Goal: Find specific page/section: Find specific page/section

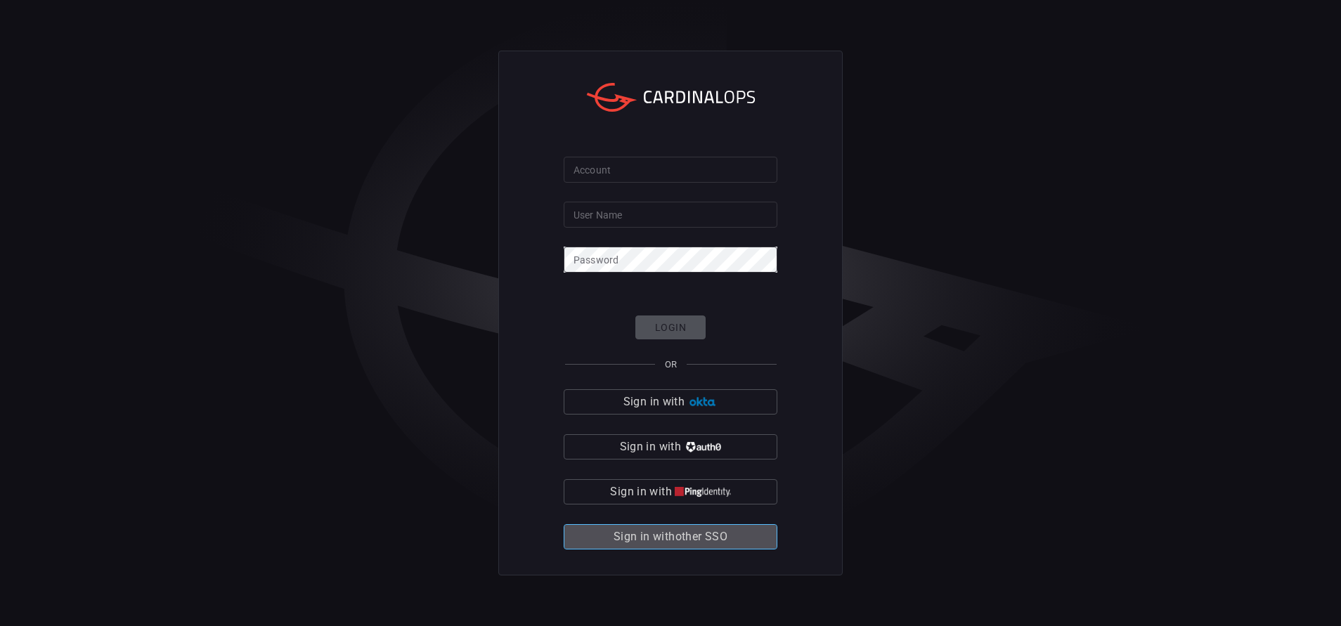
click at [668, 539] on span "Sign in with other SSO" at bounding box center [671, 537] width 114 height 20
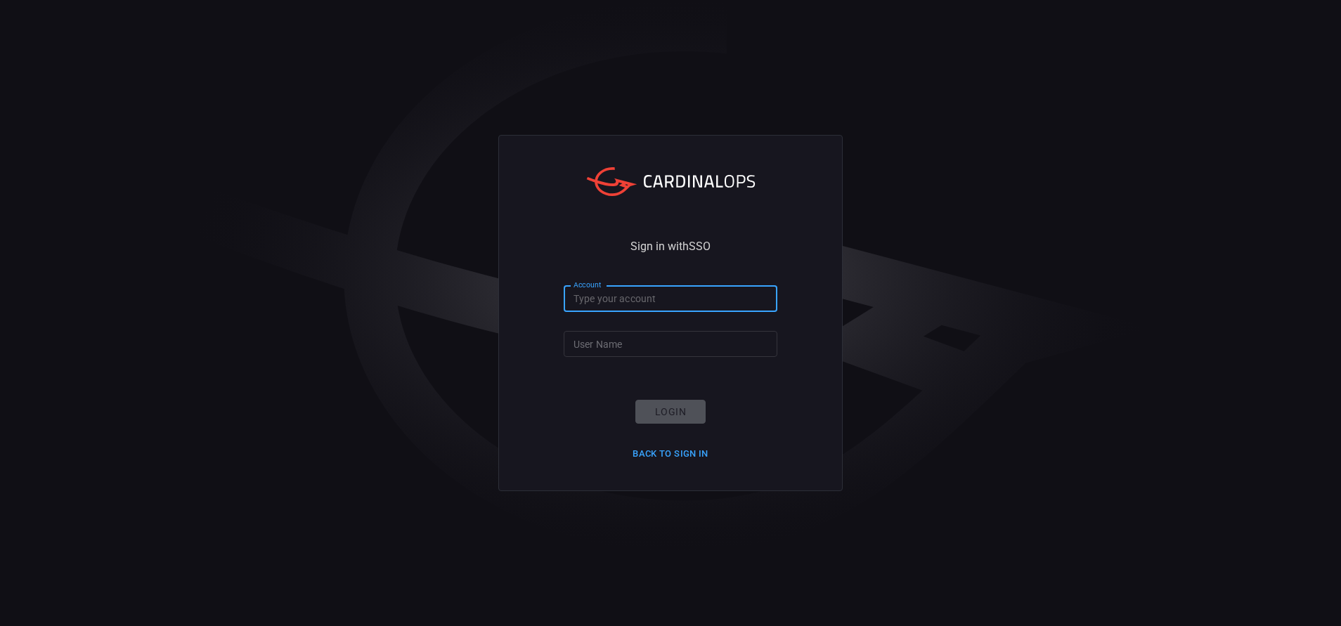
click at [646, 311] on input "Account" at bounding box center [671, 299] width 214 height 26
type input "bakerhughes"
type input "[PERSON_NAME].[PERSON_NAME]"
click at [655, 402] on button "Login" at bounding box center [670, 412] width 70 height 25
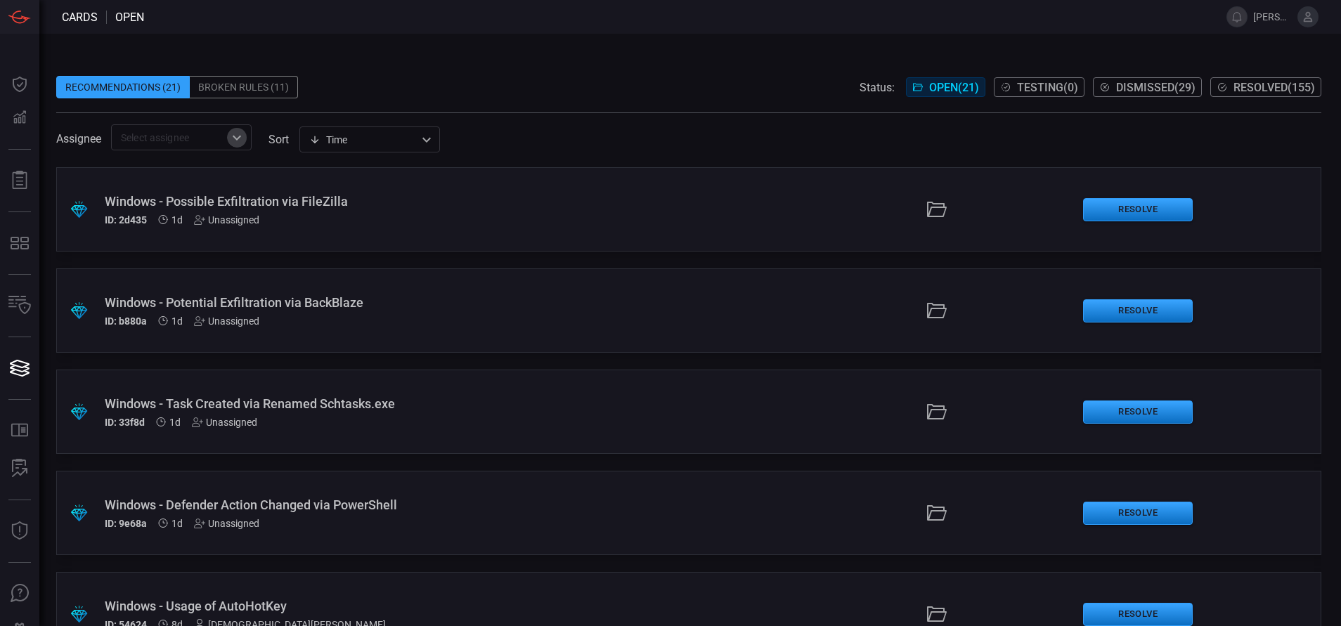
click at [245, 138] on icon "Open" at bounding box center [236, 137] width 17 height 17
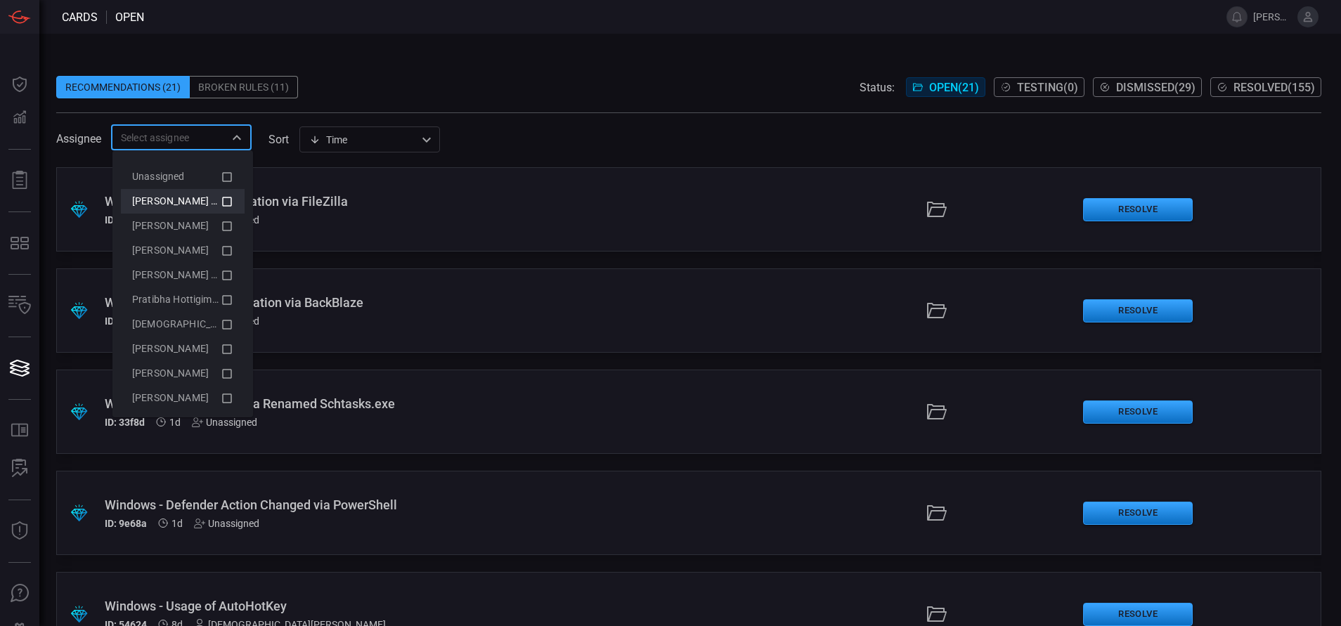
click at [222, 197] on icon at bounding box center [227, 202] width 10 height 10
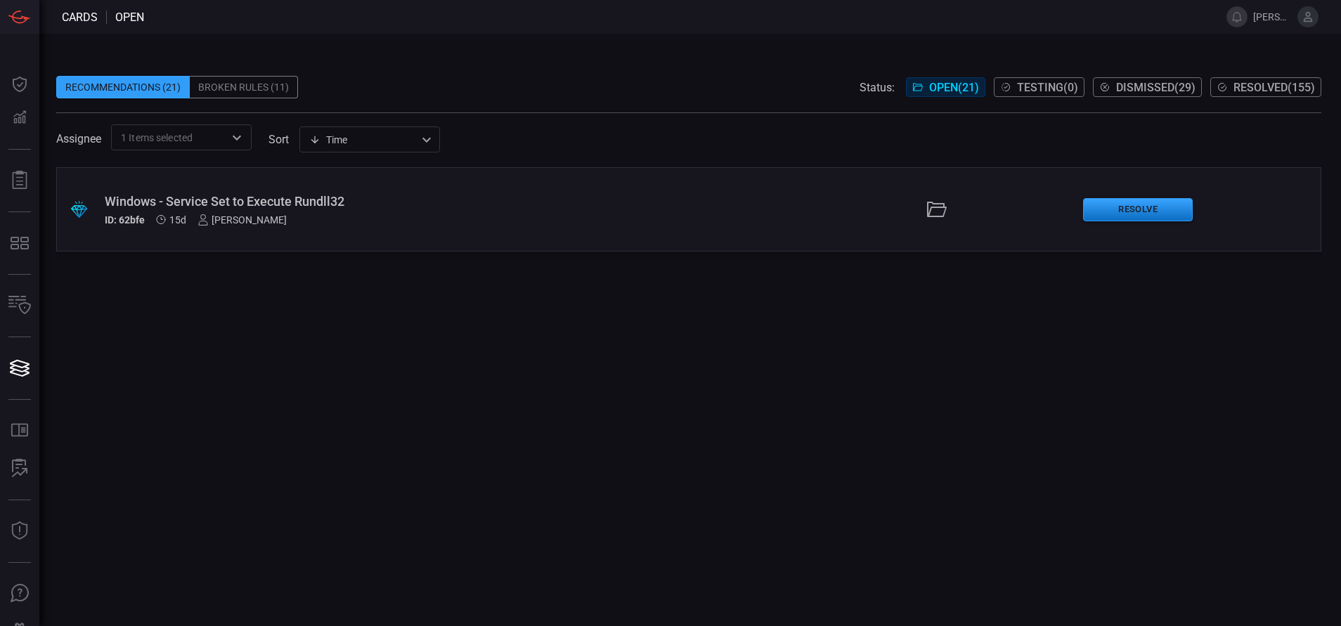
click at [355, 337] on div ".suggested_cards_icon{fill:url(#suggested_cards_icon);} Windows - Service Set t…" at bounding box center [688, 396] width 1265 height 459
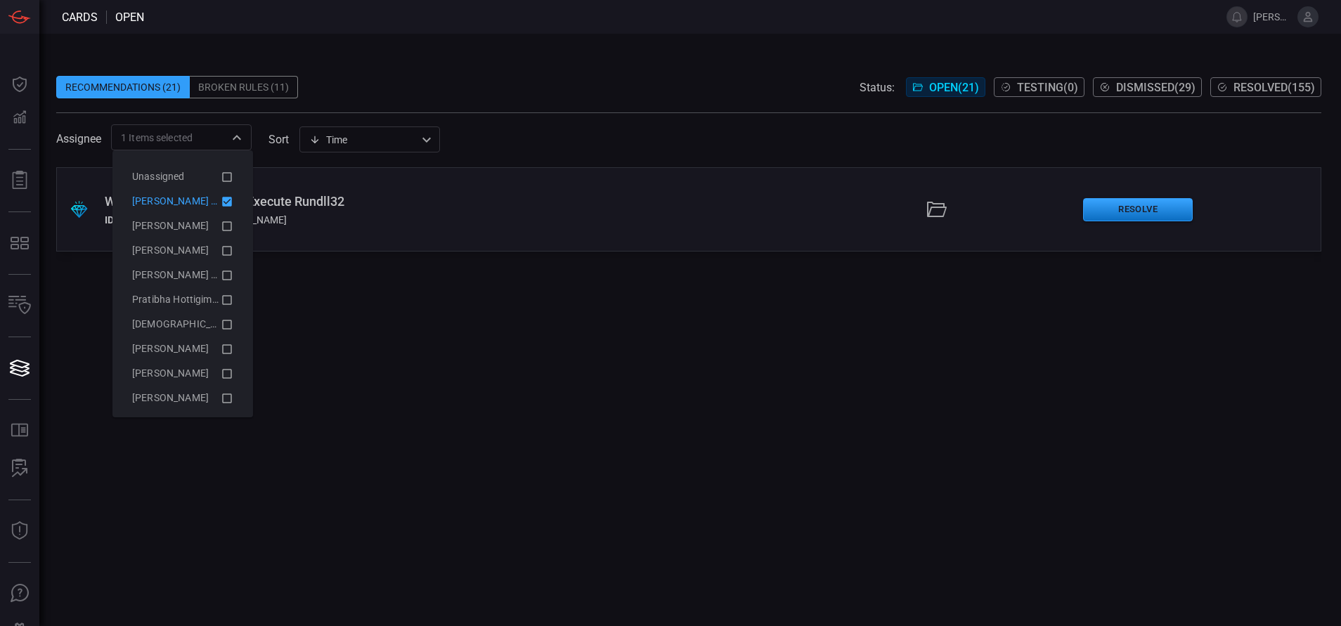
click at [252, 136] on div "1 Items selected ​" at bounding box center [181, 137] width 141 height 26
click at [221, 197] on icon at bounding box center [227, 201] width 13 height 17
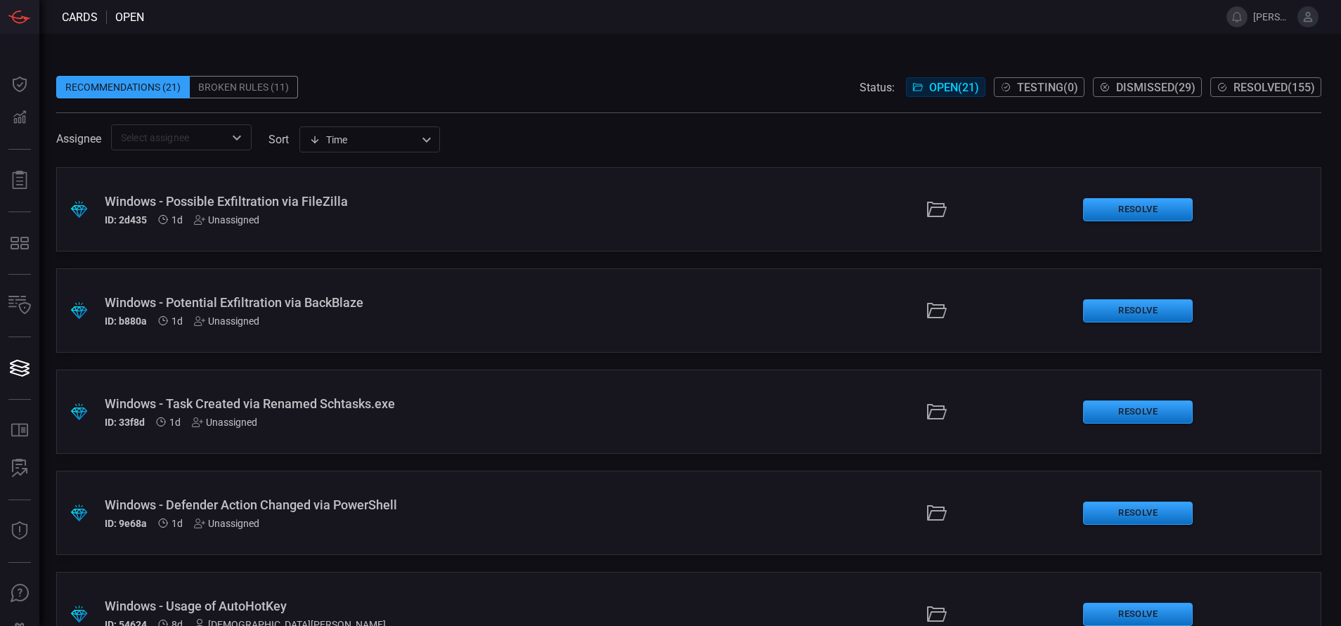
click at [578, 37] on div "Recommendations (21) Broken Rules (11) Status: Open ( 21 ) Testing ( 0 ) Dismis…" at bounding box center [690, 330] width 1302 height 592
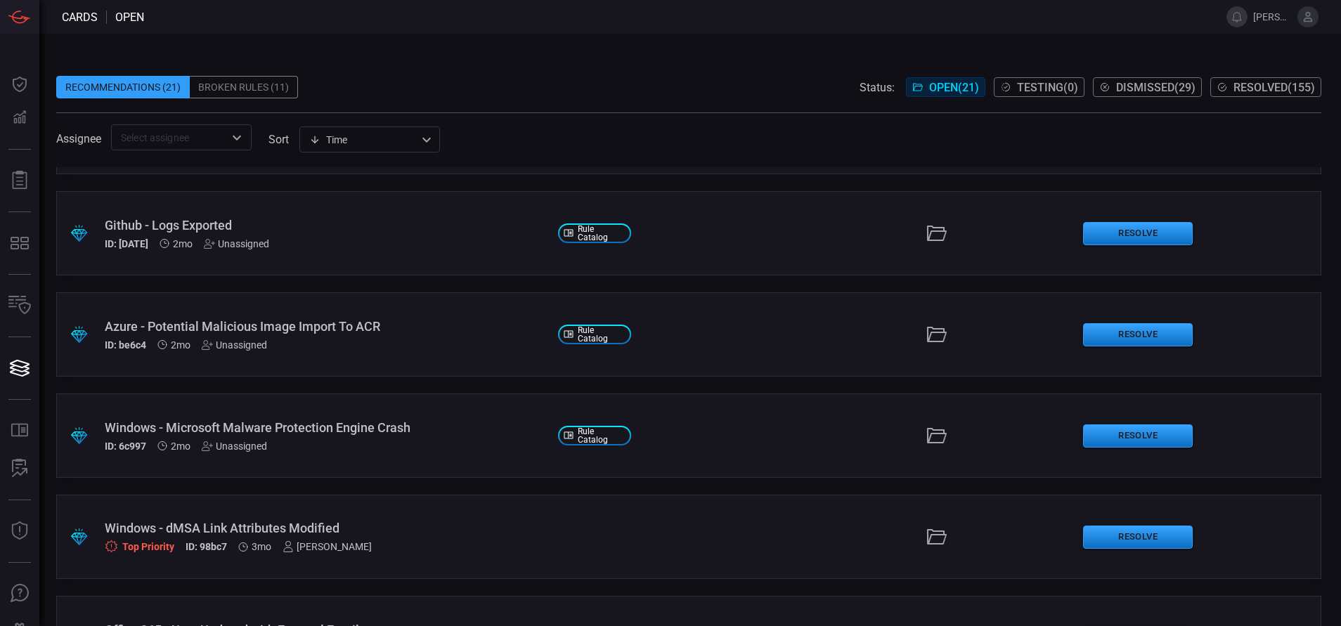
scroll to position [1408, 0]
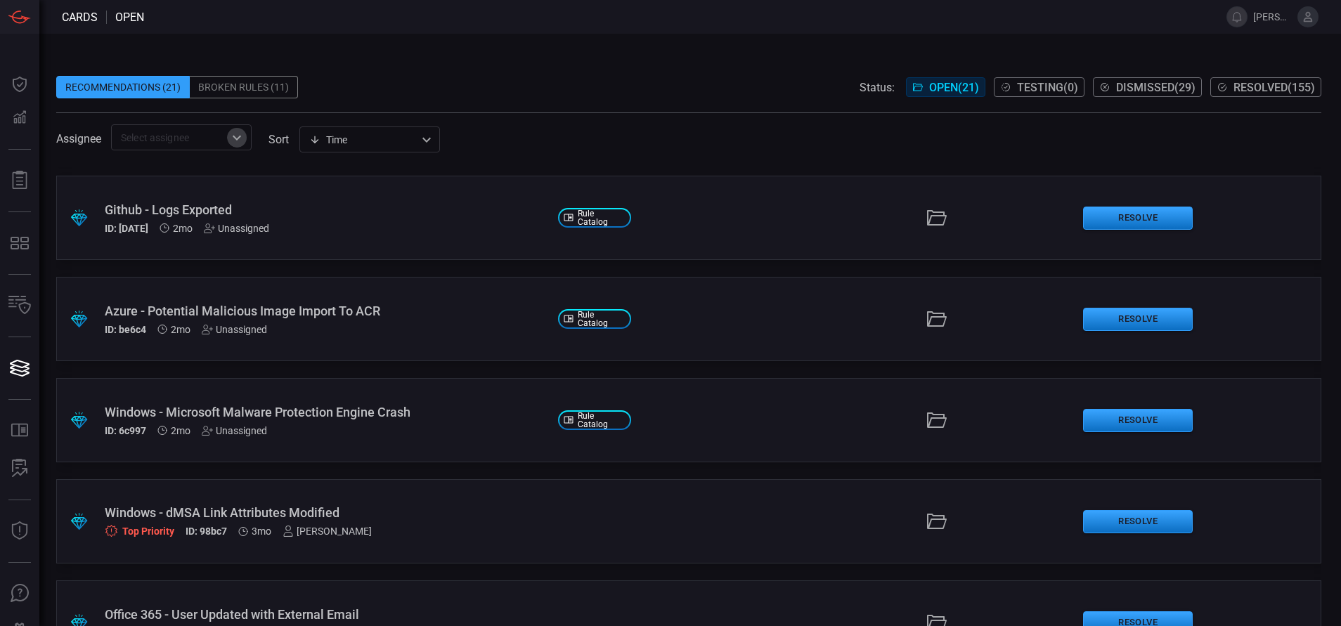
click at [238, 132] on icon "Open" at bounding box center [236, 137] width 17 height 17
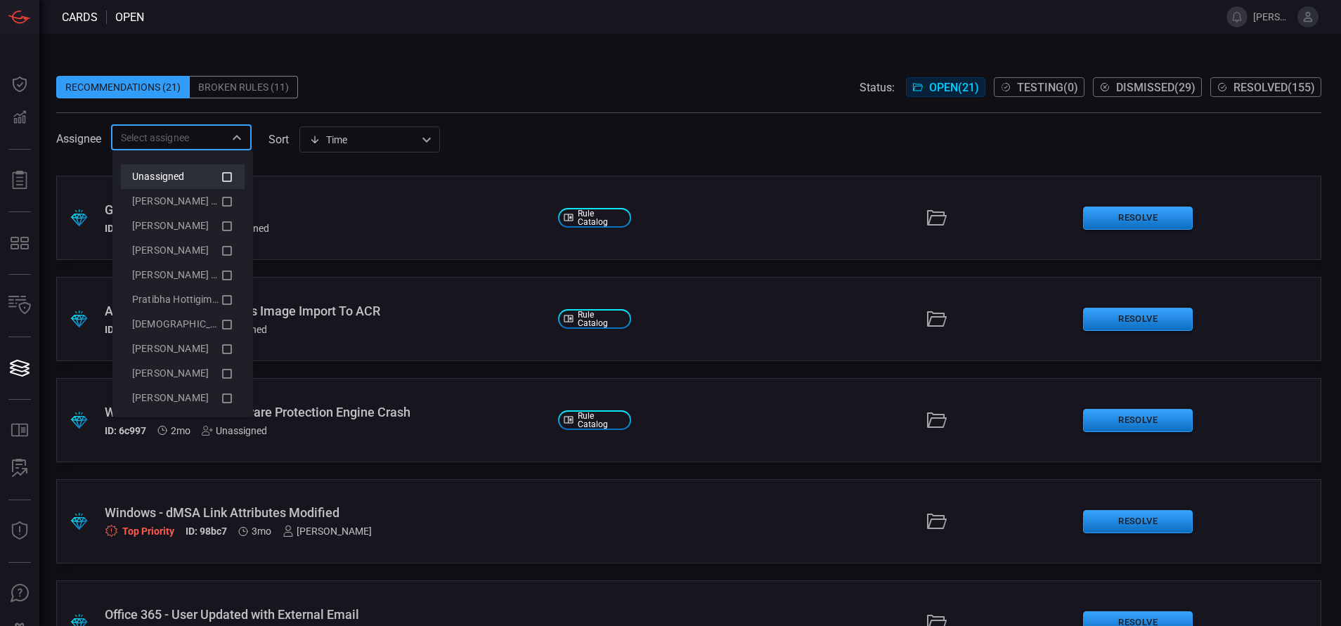
click at [218, 174] on li "Unassigned" at bounding box center [183, 176] width 124 height 25
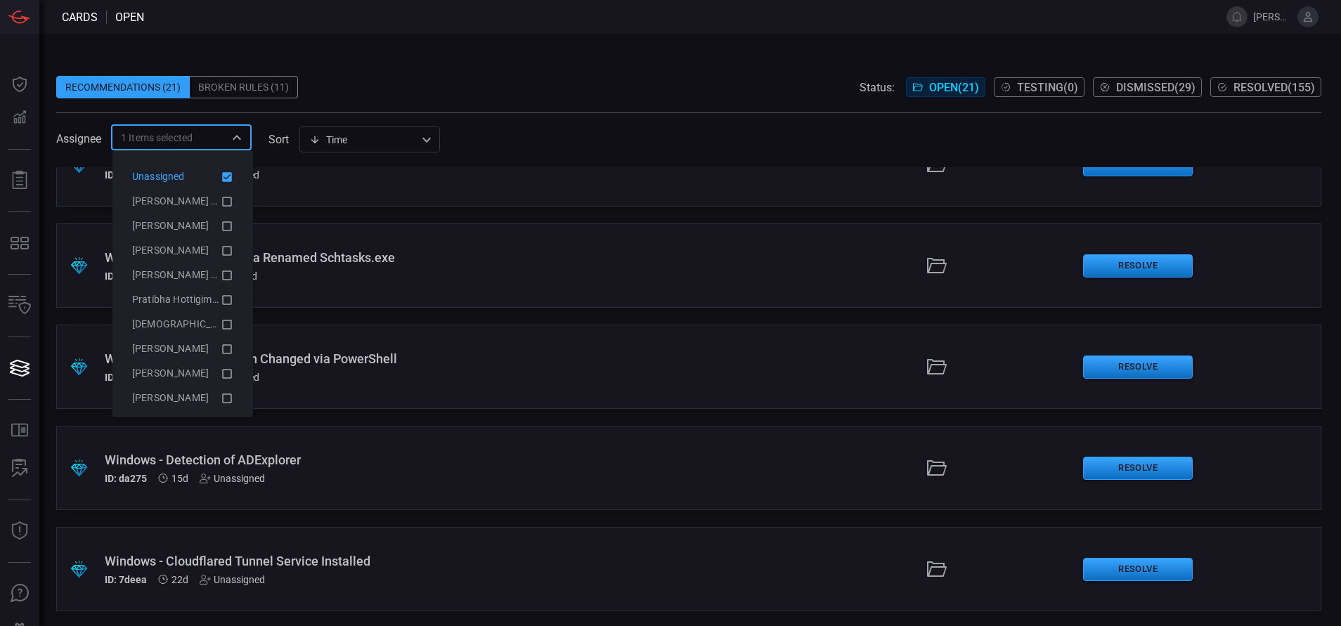
scroll to position [0, 0]
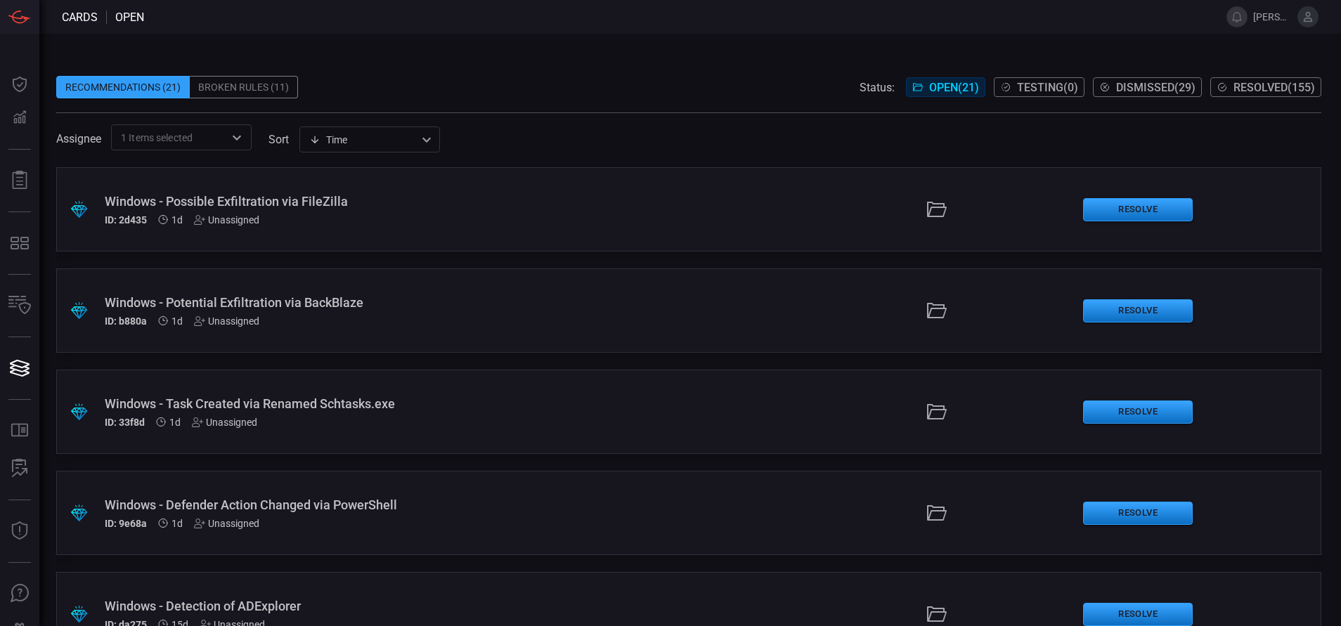
click at [449, 89] on div "Recommendations (21) Broken Rules (11) Status: Open ( 21 ) Testing ( 0 ) Dismis…" at bounding box center [688, 87] width 1265 height 22
click at [235, 221] on div "Unassigned" at bounding box center [226, 219] width 65 height 11
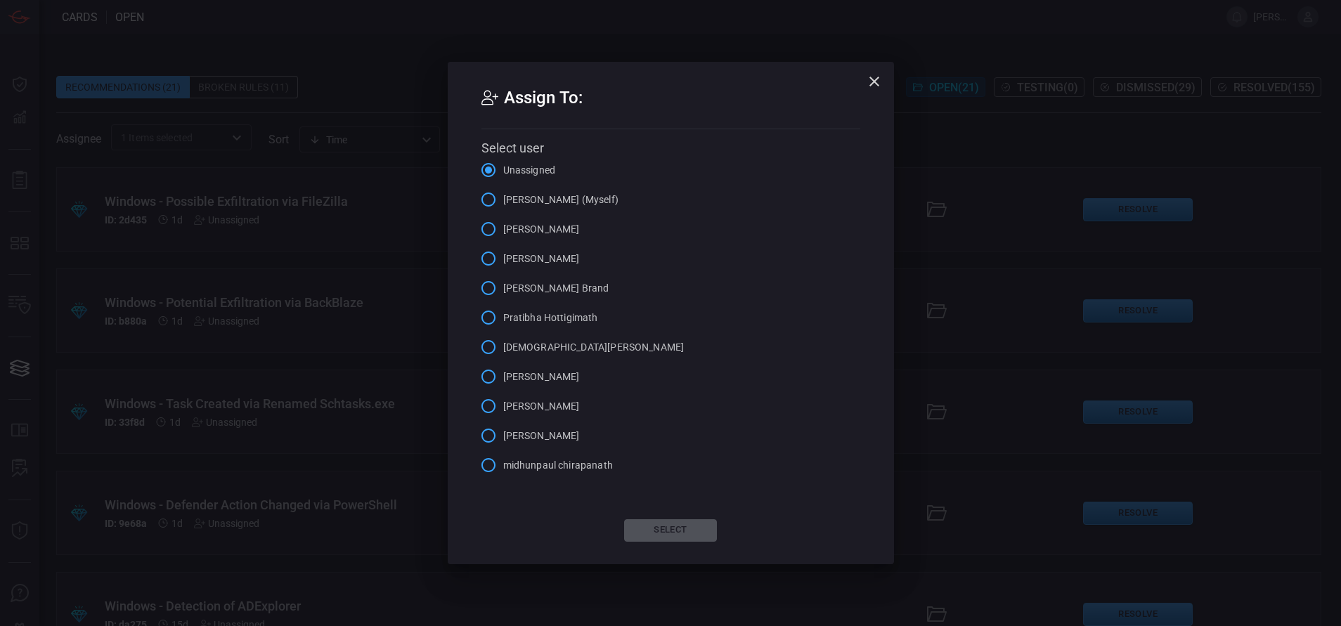
click at [876, 82] on icon "button" at bounding box center [874, 82] width 10 height 10
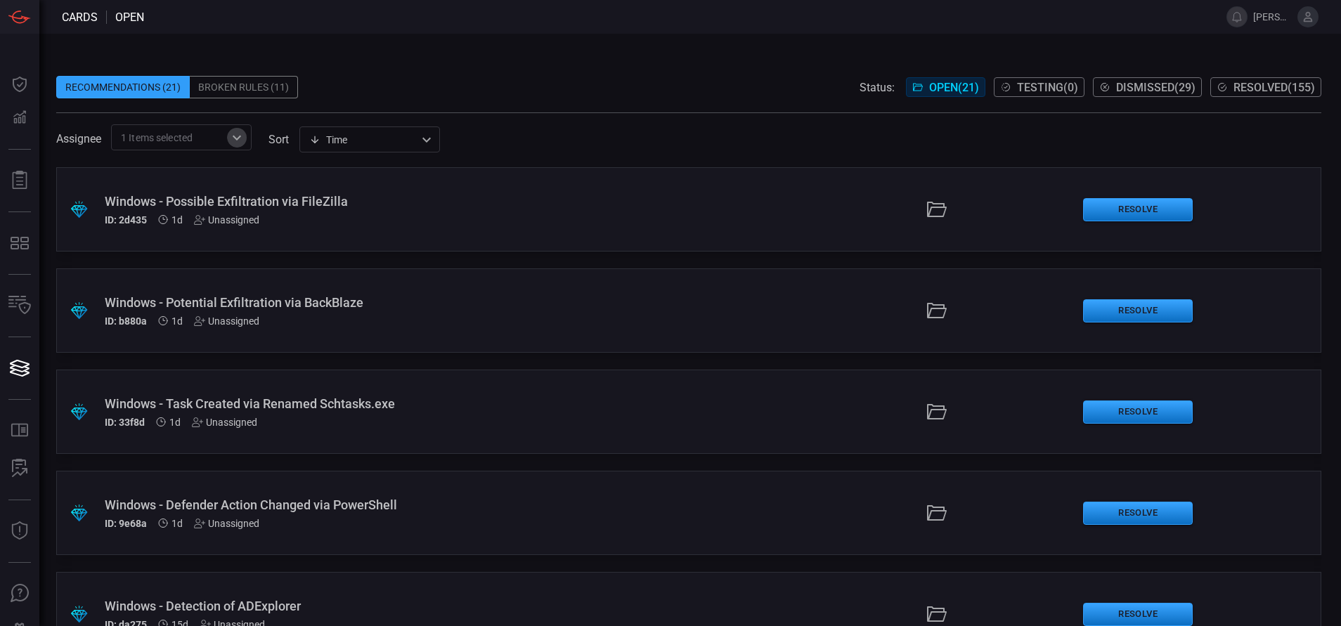
click at [230, 129] on icon "Open" at bounding box center [236, 137] width 17 height 17
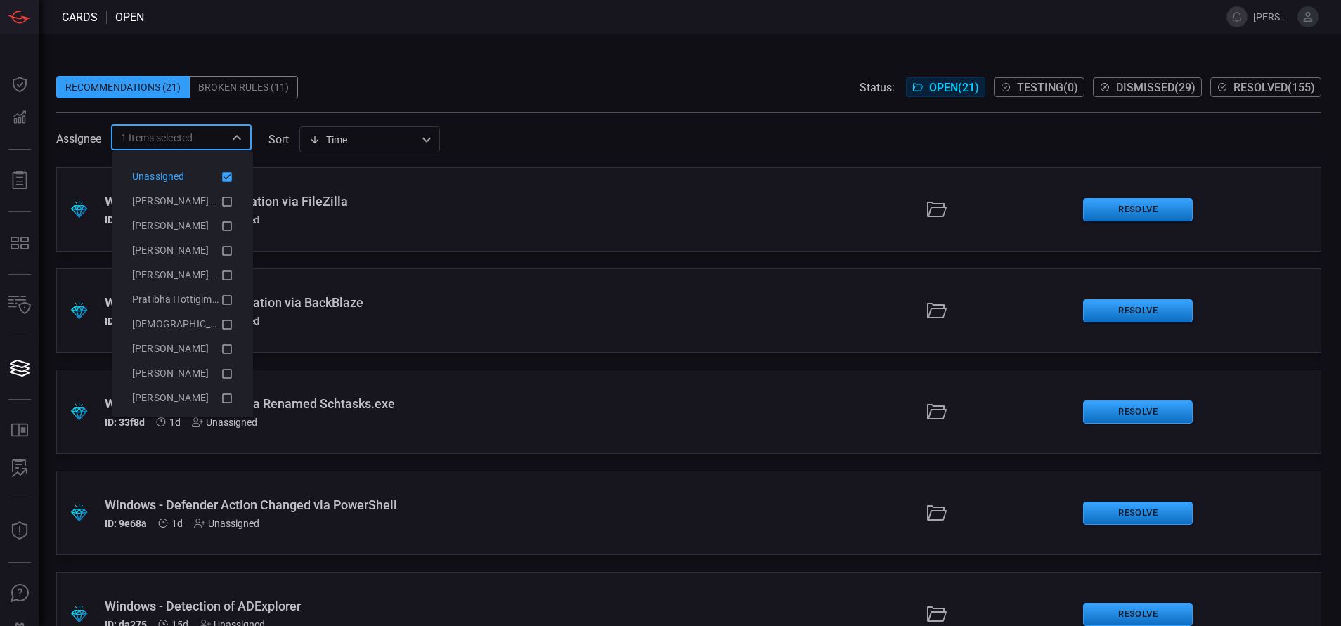
click at [222, 176] on icon at bounding box center [227, 177] width 10 height 10
click at [222, 203] on icon at bounding box center [227, 202] width 10 height 10
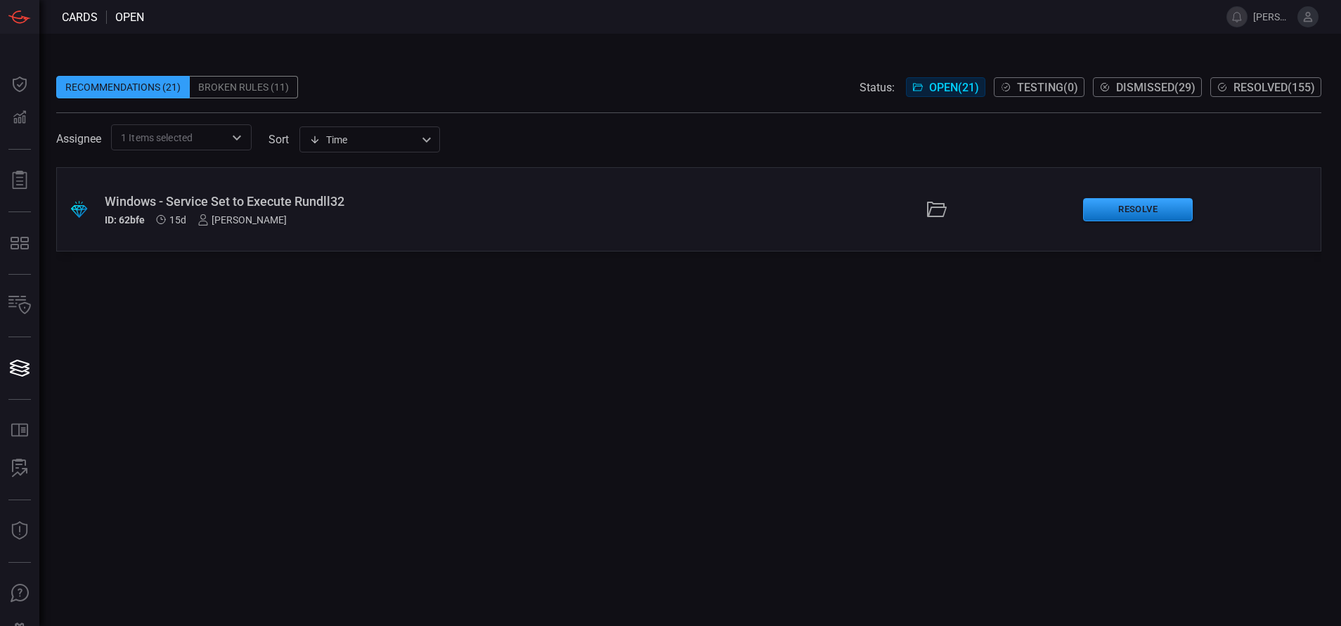
click at [387, 60] on span at bounding box center [688, 65] width 1265 height 21
click at [320, 200] on div "Windows - Service Set to Execute Rundll32" at bounding box center [326, 201] width 442 height 15
